Goal: Transaction & Acquisition: Purchase product/service

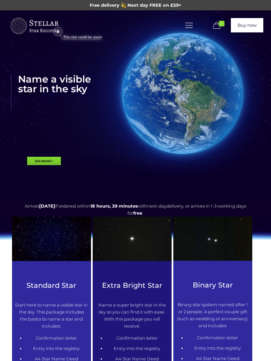
click at [247, 27] on link "Buy now" at bounding box center [246, 25] width 32 height 14
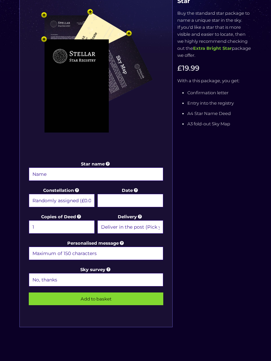
scroll to position [125, 0]
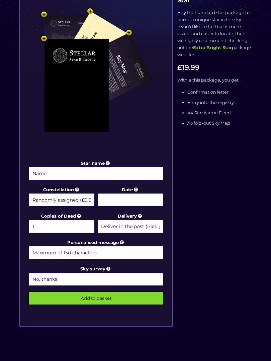
click at [124, 176] on input "Star name" at bounding box center [96, 173] width 134 height 13
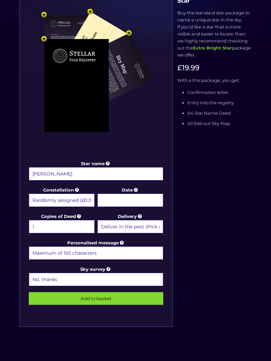
type input "Zoe Dice"
click at [153, 203] on input "Date" at bounding box center [130, 199] width 66 height 13
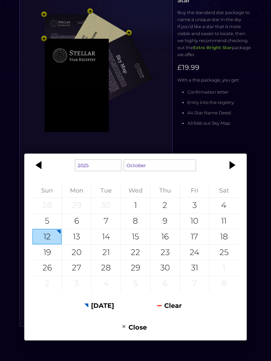
click at [46, 260] on div "19" at bounding box center [46, 252] width 29 height 15
type input "19 October 2025"
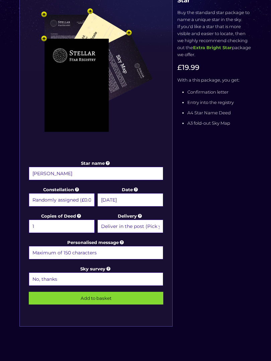
click at [152, 227] on select "Deliver in the post (Pick your option later) Deliver in the post and by Email (…" at bounding box center [130, 225] width 66 height 13
click at [143, 255] on input "Personalised message" at bounding box center [96, 252] width 134 height 13
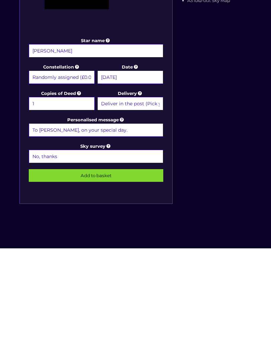
type input "To Zoe, on your special day."
click at [108, 256] on icon at bounding box center [108, 258] width 6 height 5
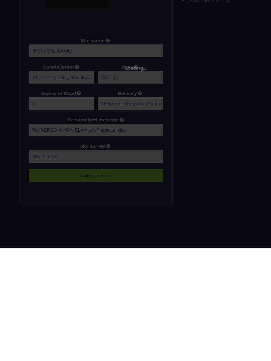
scroll to position [248, 0]
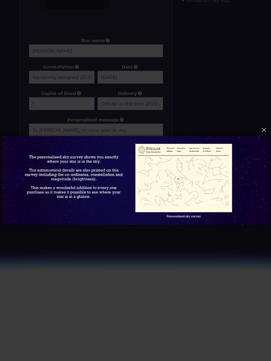
click at [259, 137] on button "×" at bounding box center [135, 130] width 267 height 15
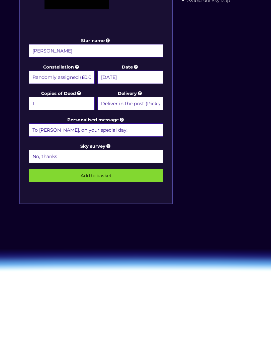
click at [138, 156] on select "No, thanks 1 (+£6.99) 2 (+£11.99) 3 (+£16.99) 4 (+£21.99) 5 (+£26.99) 6 (+£31.9…" at bounding box center [96, 156] width 134 height 13
click at [133, 176] on input "Add to basket" at bounding box center [96, 175] width 134 height 13
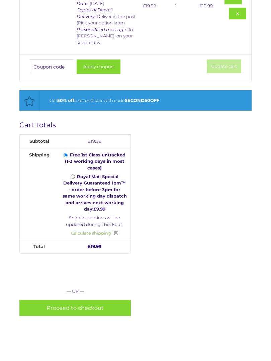
scroll to position [203, 0]
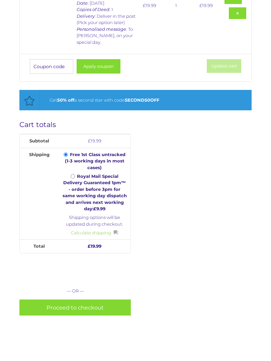
click at [99, 299] on link "Proceed to checkout" at bounding box center [74, 307] width 111 height 16
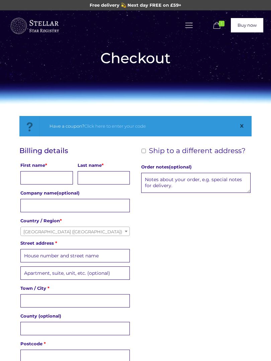
click at [190, 26] on icon at bounding box center [189, 25] width 10 height 9
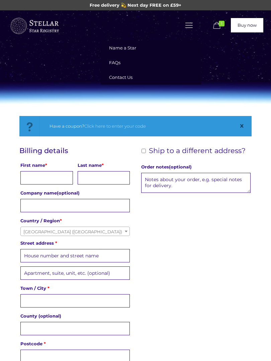
click at [133, 47] on span "Name a Star" at bounding box center [122, 47] width 27 height 5
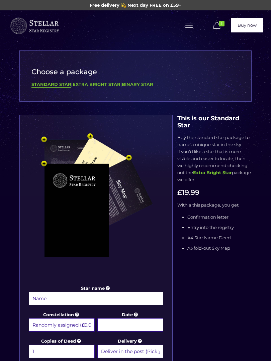
click at [219, 172] on b "Extra Bright Star" at bounding box center [212, 172] width 39 height 5
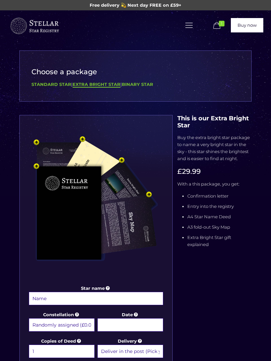
click at [55, 83] on b "Standard Star" at bounding box center [51, 84] width 40 height 5
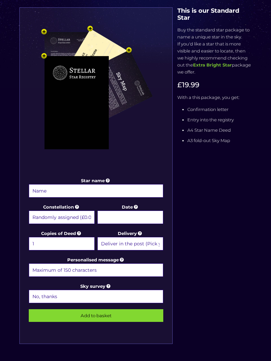
scroll to position [155, 0]
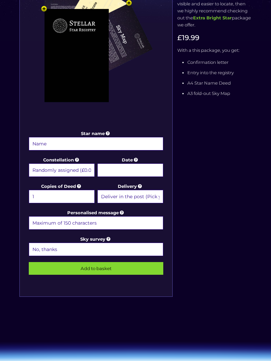
click at [144, 144] on input "Star name" at bounding box center [96, 143] width 134 height 13
type input "Aiden Dice"
click at [149, 171] on input "Date" at bounding box center [130, 169] width 66 height 13
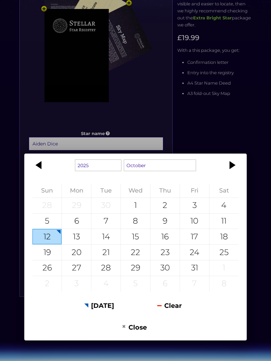
click at [45, 260] on div "19" at bounding box center [46, 252] width 29 height 15
type input "19 October 2025"
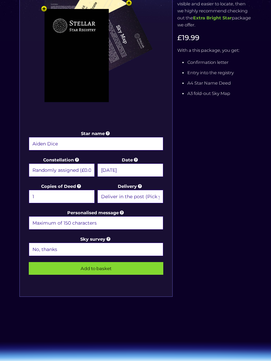
click at [140, 225] on input "Personalised message" at bounding box center [96, 222] width 134 height 13
type input "To Aiden,"
click at [96, 268] on input "Add to basket" at bounding box center [96, 268] width 134 height 13
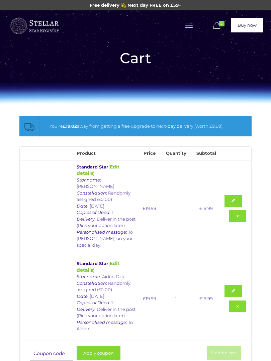
click at [236, 285] on link at bounding box center [232, 291] width 17 height 12
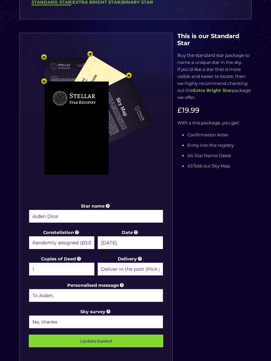
click at [128, 297] on input "To Aiden," at bounding box center [96, 295] width 134 height 13
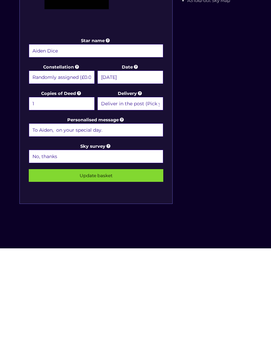
type input "To Aiden, on your special day."
click at [96, 282] on input "Update basket" at bounding box center [96, 288] width 134 height 13
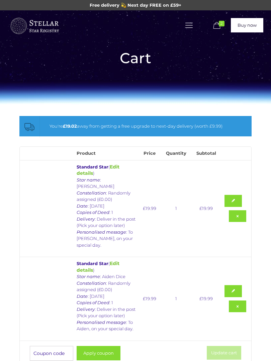
click at [46, 346] on input "Coupon:" at bounding box center [51, 353] width 43 height 15
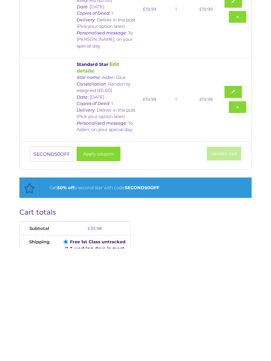
type input "SECOND50OFF"
click at [104, 259] on button "Apply coupon" at bounding box center [98, 266] width 44 height 14
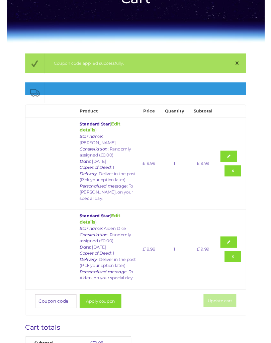
scroll to position [0, 0]
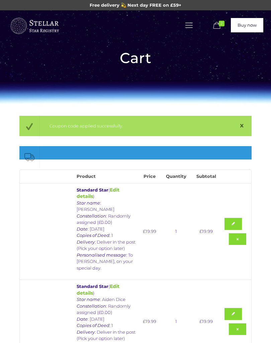
click at [186, 25] on icon at bounding box center [189, 25] width 10 height 9
click at [129, 50] on span "Name a Star" at bounding box center [122, 47] width 27 height 5
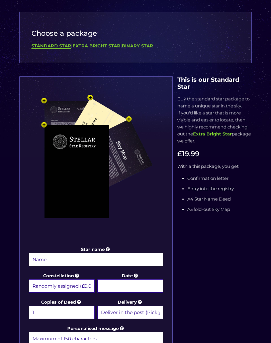
scroll to position [40, 0]
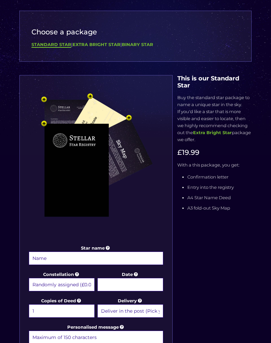
click at [88, 181] on img at bounding box center [95, 167] width 137 height 151
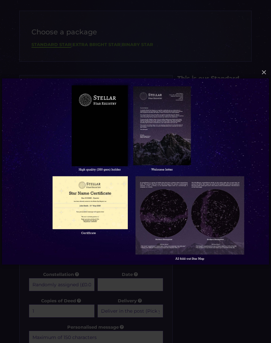
click at [109, 153] on img at bounding box center [135, 171] width 267 height 213
click at [172, 152] on img at bounding box center [135, 171] width 267 height 213
click at [117, 250] on img at bounding box center [135, 171] width 267 height 213
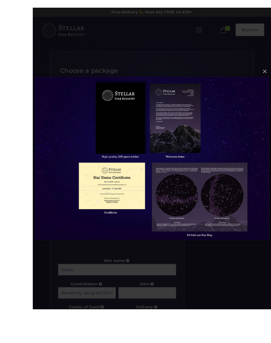
scroll to position [26, 0]
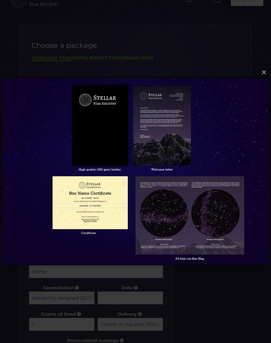
click at [208, 311] on div "× Loading..." at bounding box center [135, 171] width 271 height 343
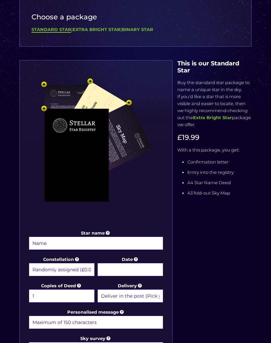
scroll to position [0, 0]
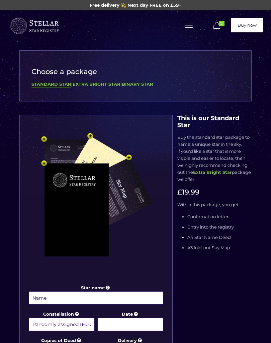
click at [218, 26] on icon at bounding box center [216, 25] width 10 height 9
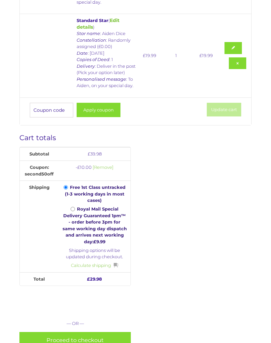
scroll to position [244, 0]
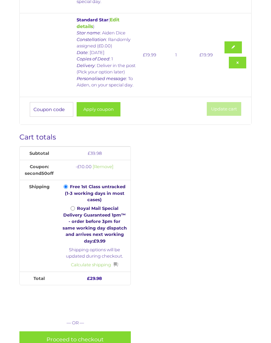
click at [110, 332] on link "Proceed to checkout" at bounding box center [74, 340] width 111 height 16
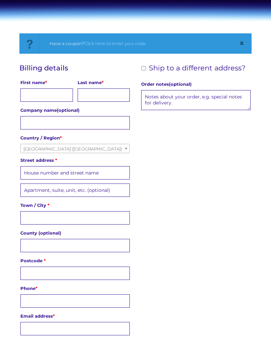
scroll to position [85, 0]
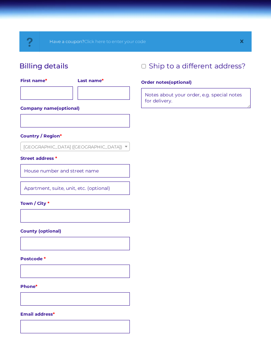
click at [44, 95] on input "First name *" at bounding box center [46, 93] width 52 height 13
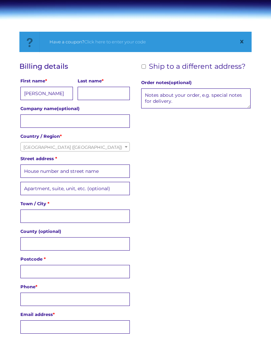
type input "[PERSON_NAME]"
click at [111, 93] on input "Last name *" at bounding box center [103, 93] width 52 height 13
type input "[PERSON_NAME]"
click at [106, 173] on input "Street address *" at bounding box center [74, 171] width 109 height 13
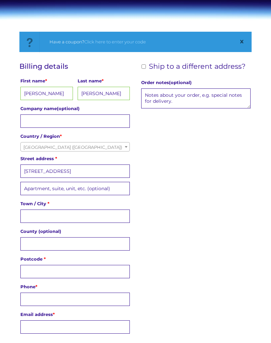
type input "[STREET_ADDRESS]"
click at [94, 214] on input "Town / City *" at bounding box center [74, 216] width 109 height 13
type input "Latchbrook , saltash"
click at [87, 246] on input "County (optional)" at bounding box center [74, 243] width 109 height 13
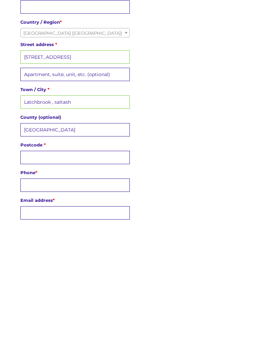
type input "[GEOGRAPHIC_DATA]"
click at [95, 264] on input "Postcode *" at bounding box center [74, 270] width 109 height 13
type input "Pl12 4XS"
click at [106, 291] on input "Phone *" at bounding box center [74, 297] width 109 height 13
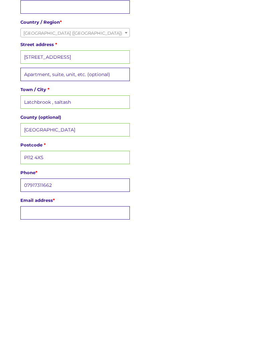
type input "07917311662"
click at [91, 319] on input "Email address *" at bounding box center [74, 325] width 109 height 13
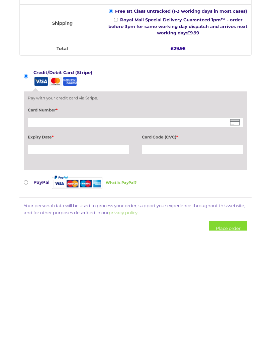
scroll to position [543, 0]
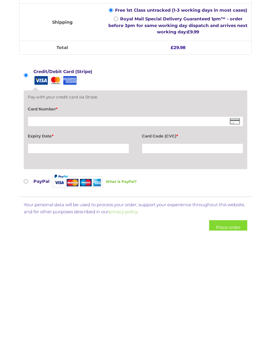
type input "[EMAIL_ADDRESS][DOMAIN_NAME]"
click at [101, 229] on div at bounding box center [135, 234] width 215 height 10
click at [106, 255] on div at bounding box center [78, 260] width 101 height 10
click at [226, 332] on button "Place order" at bounding box center [228, 339] width 38 height 14
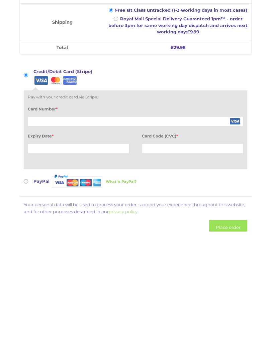
scroll to position [656, 0]
